Goal: Information Seeking & Learning: Learn about a topic

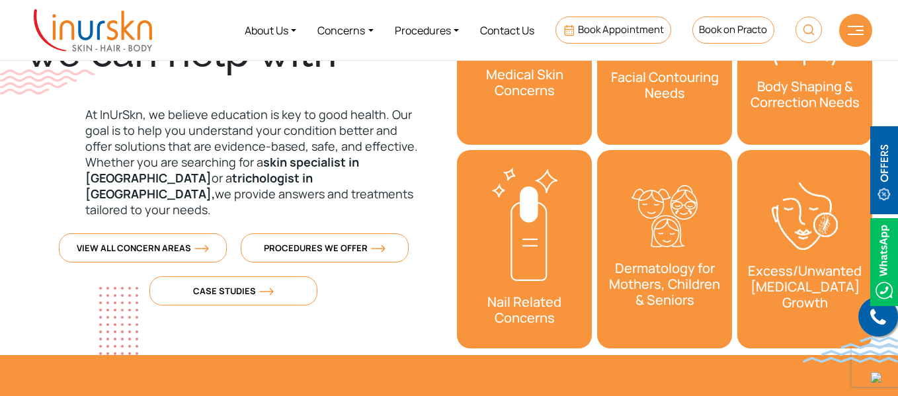
scroll to position [535, 0]
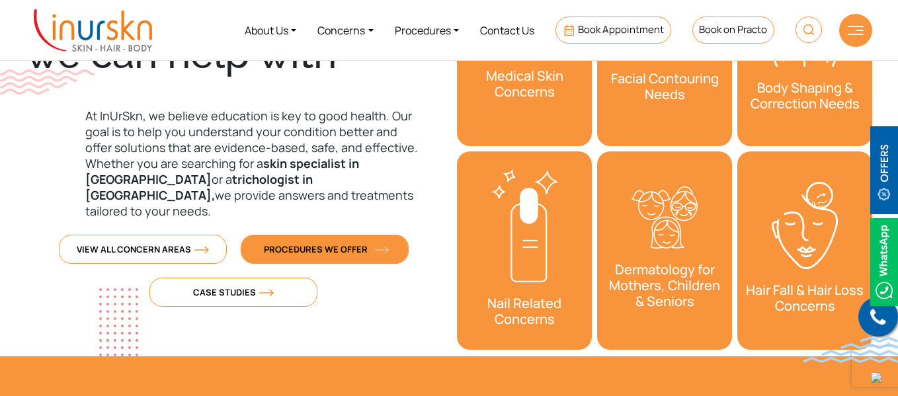
click at [338, 243] on span "Procedures We Offer" at bounding box center [325, 249] width 122 height 12
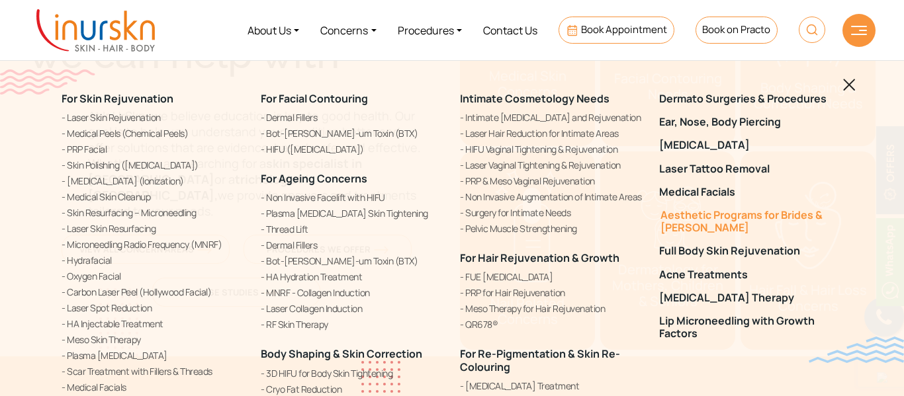
click at [678, 217] on link "Aesthetic Programs for Brides & [PERSON_NAME]" at bounding box center [750, 221] width 183 height 25
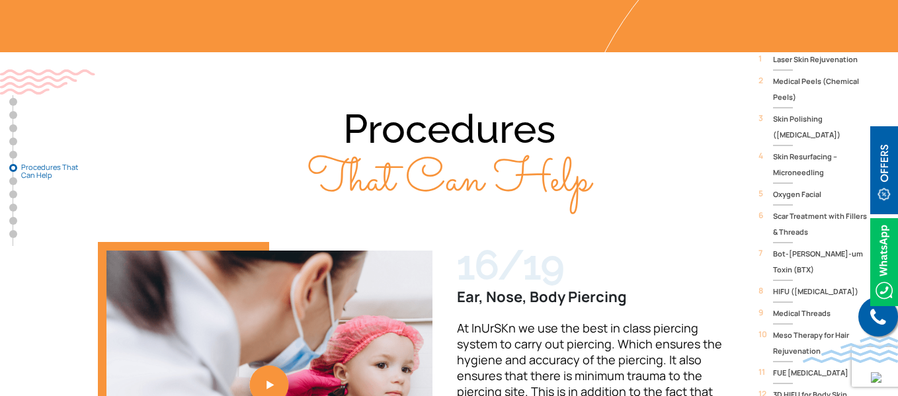
scroll to position [3569, 0]
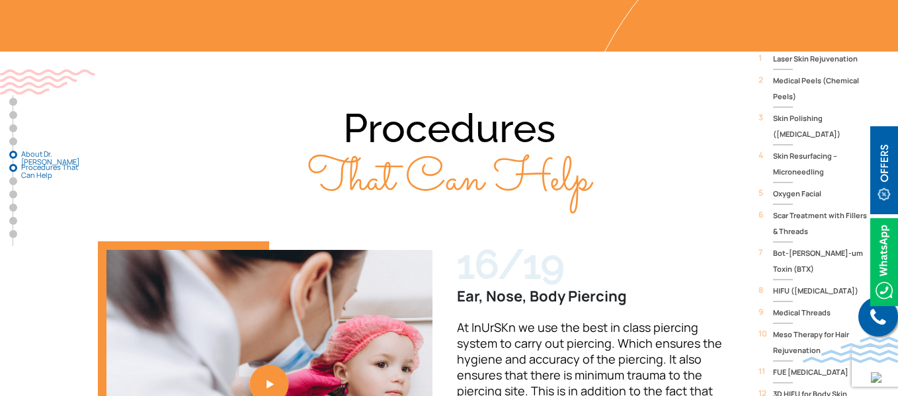
click at [13, 153] on link "About Dr. [PERSON_NAME]" at bounding box center [13, 155] width 8 height 8
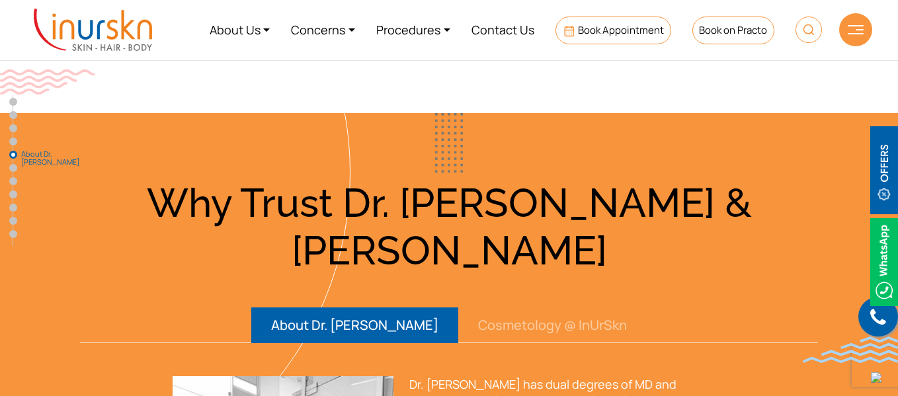
scroll to position [2622, 0]
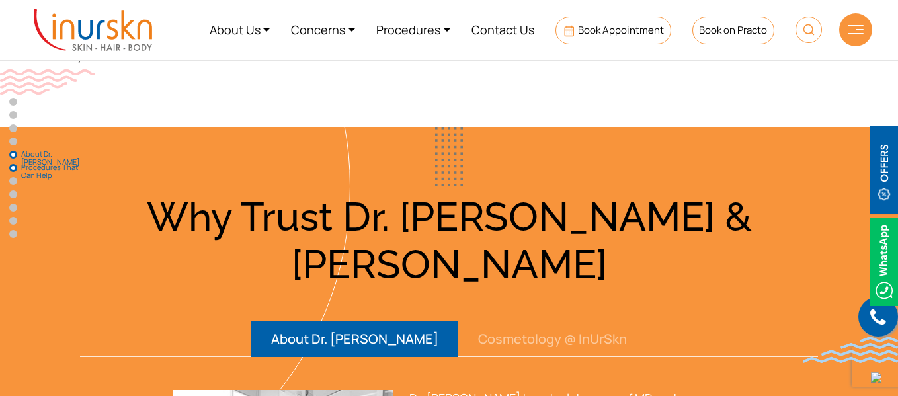
click at [14, 166] on link "Procedures That Can Help" at bounding box center [13, 168] width 8 height 8
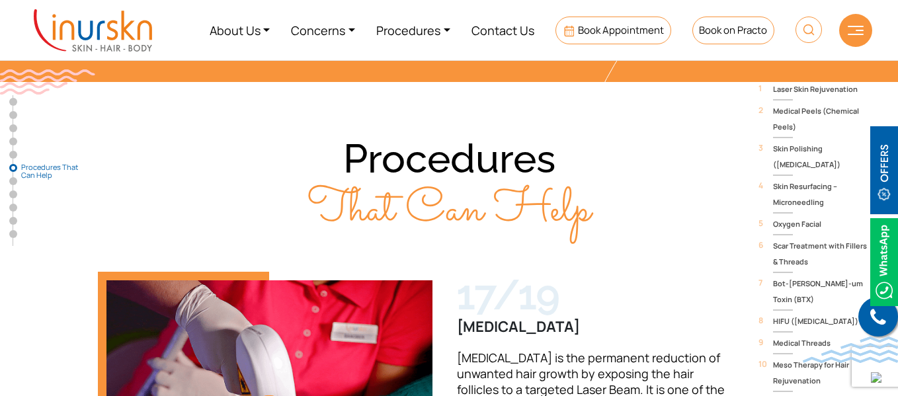
scroll to position [3538, 0]
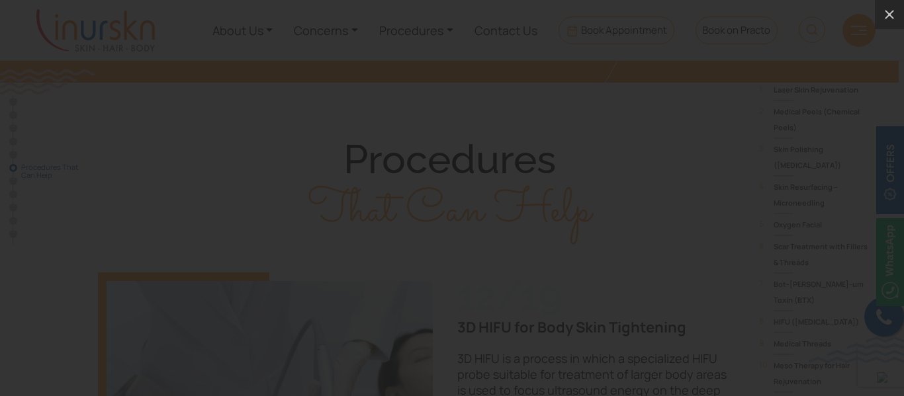
click at [816, 87] on div at bounding box center [452, 198] width 904 height 396
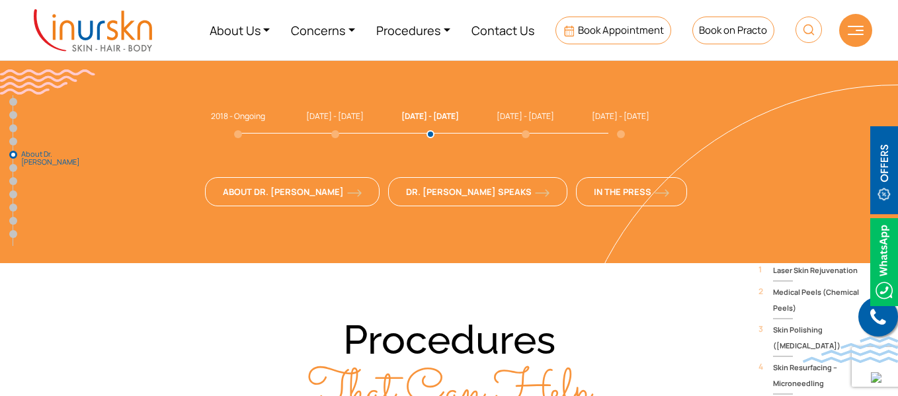
scroll to position [3356, 0]
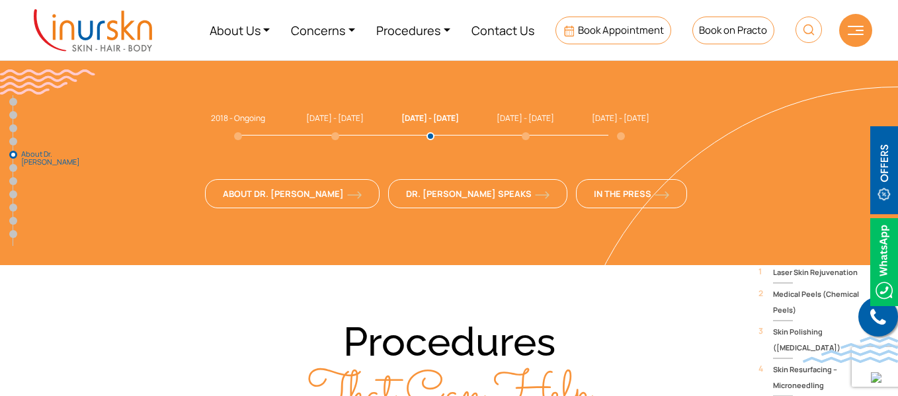
click at [800, 324] on span "Skin Polishing ([MEDICAL_DATA])" at bounding box center [822, 340] width 99 height 32
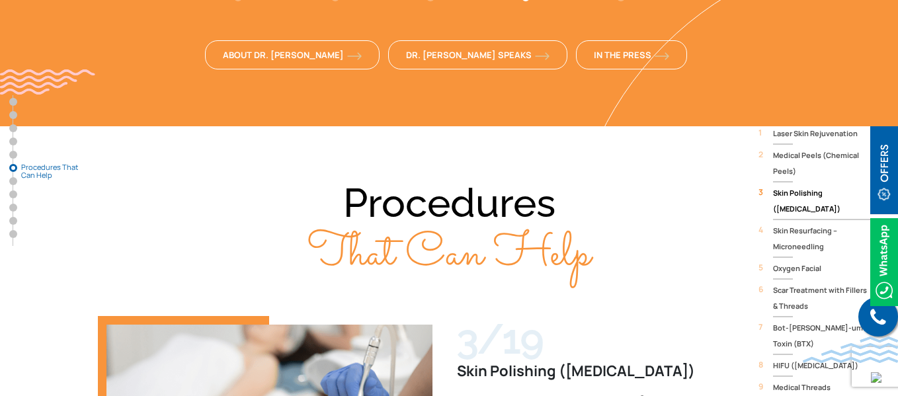
scroll to position [3495, 0]
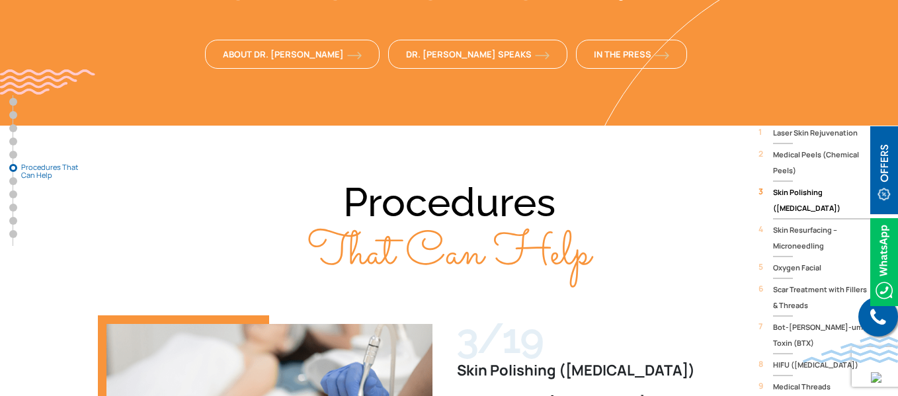
click at [821, 222] on span "Skin Resurfacing – Microneedling" at bounding box center [822, 238] width 99 height 32
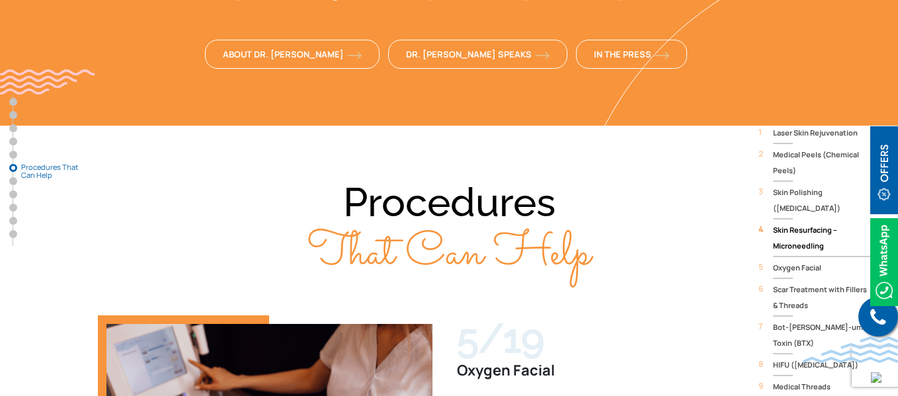
click at [796, 357] on span "HIFU ([MEDICAL_DATA])" at bounding box center [822, 365] width 99 height 16
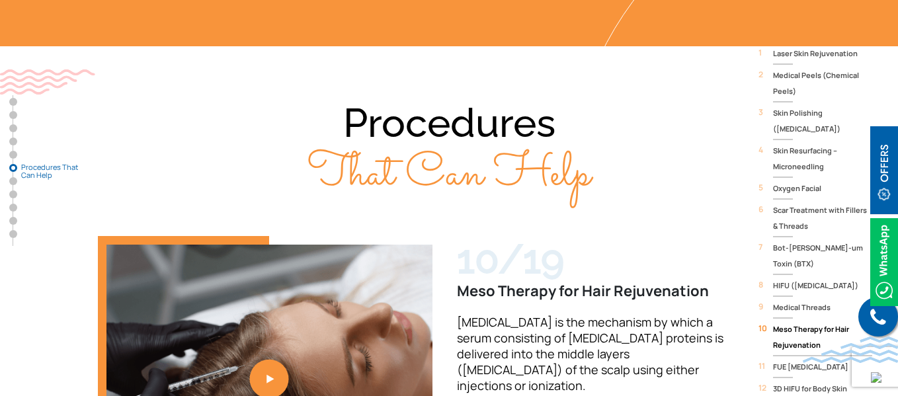
scroll to position [3577, 0]
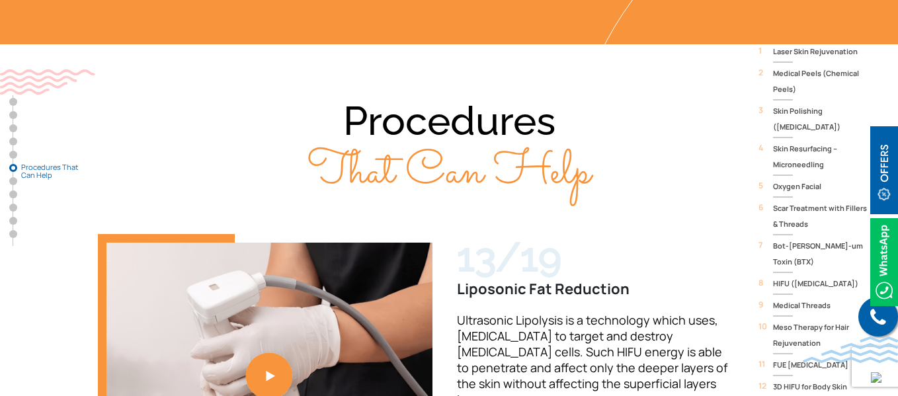
click at [270, 234] on link "13 / 19" at bounding box center [269, 365] width 343 height 262
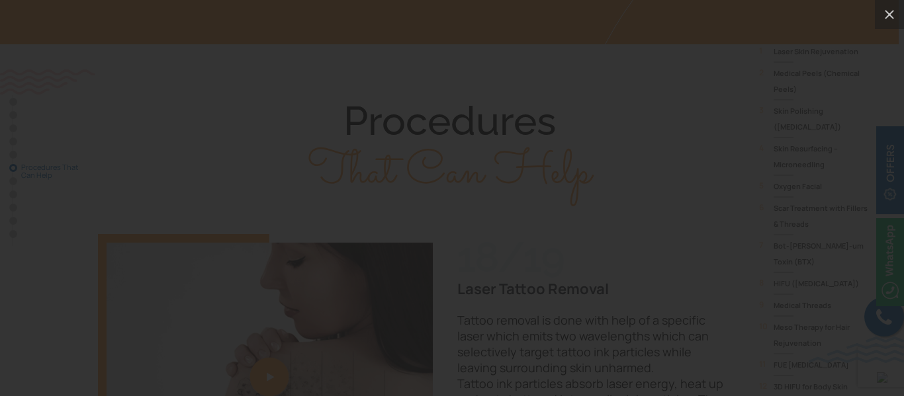
click at [812, 183] on div at bounding box center [452, 198] width 904 height 396
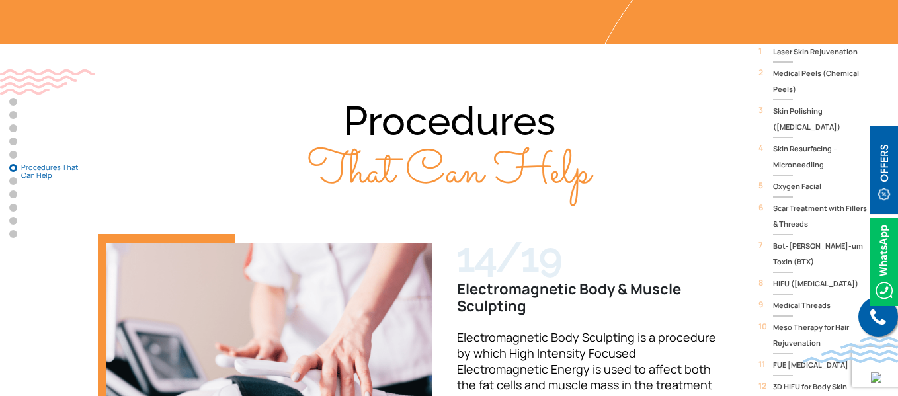
click at [270, 243] on img "14 / 19" at bounding box center [270, 365] width 326 height 245
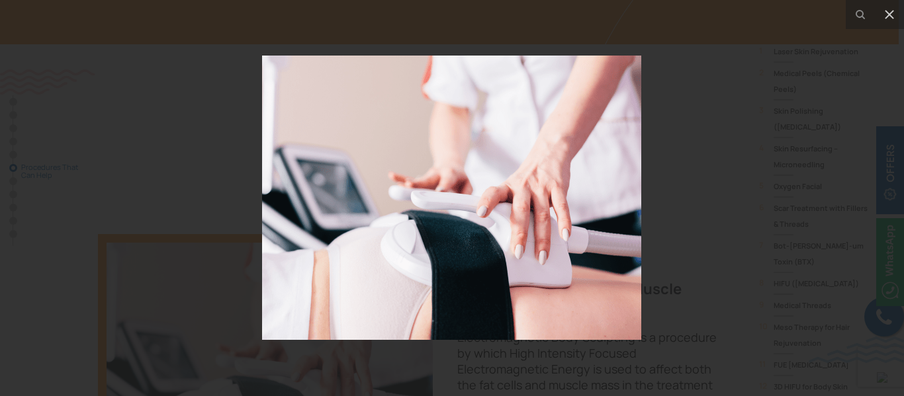
click at [722, 137] on div at bounding box center [452, 198] width 904 height 396
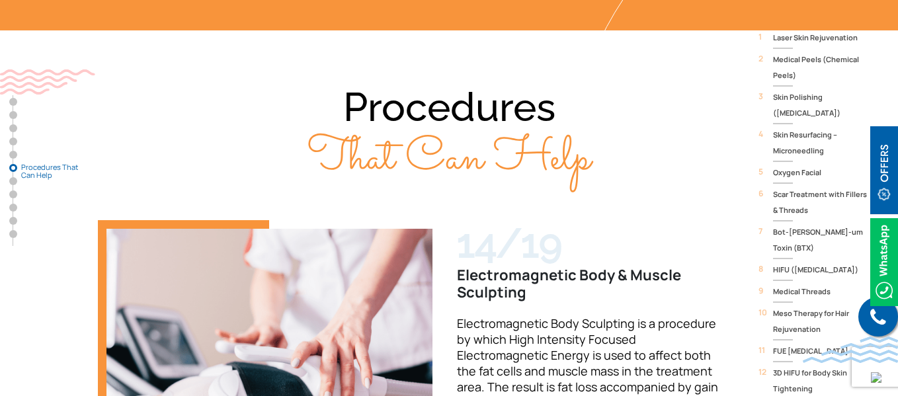
scroll to position [3591, 0]
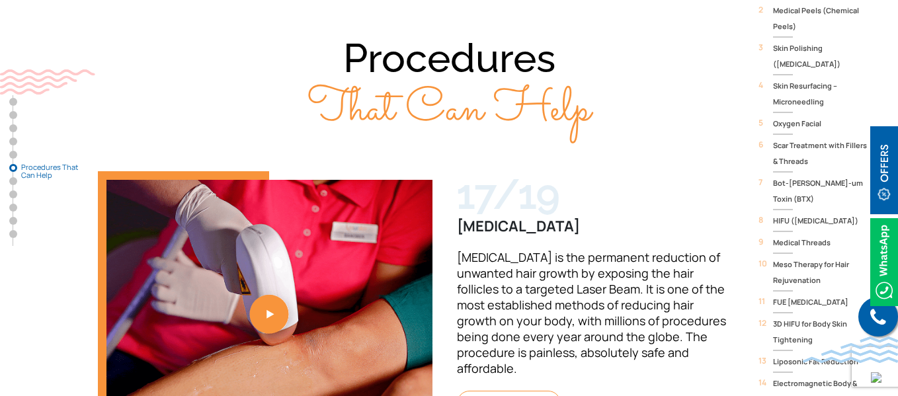
scroll to position [3643, 0]
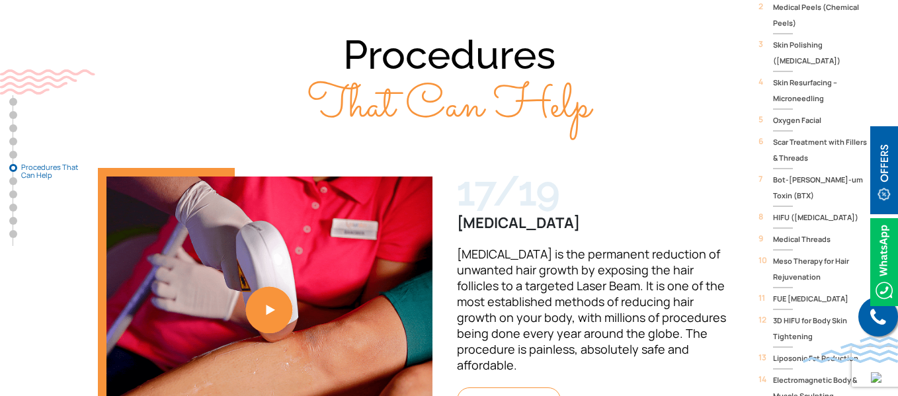
click at [260, 168] on link "17 / 19" at bounding box center [269, 299] width 343 height 262
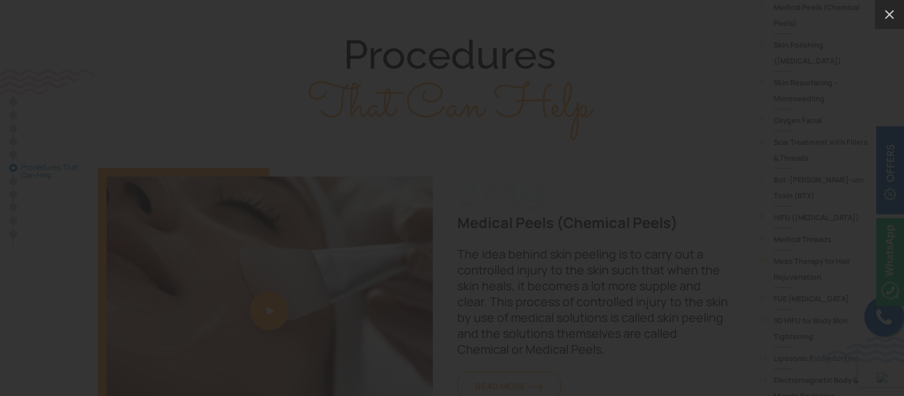
click at [793, 138] on div at bounding box center [452, 198] width 904 height 396
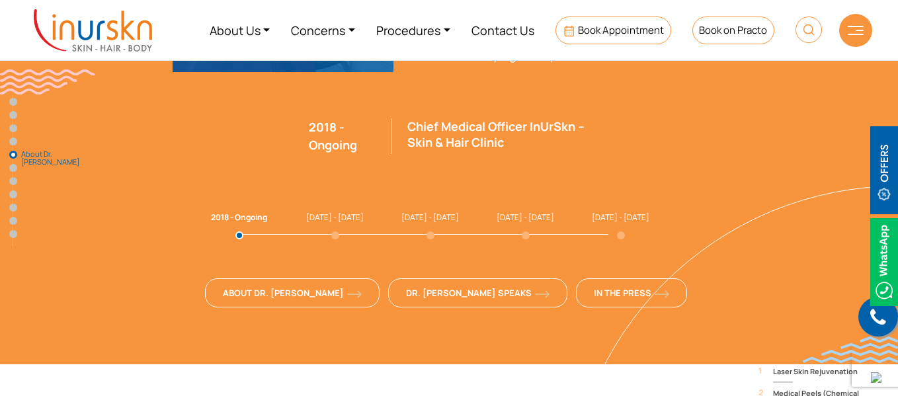
scroll to position [2774, 0]
